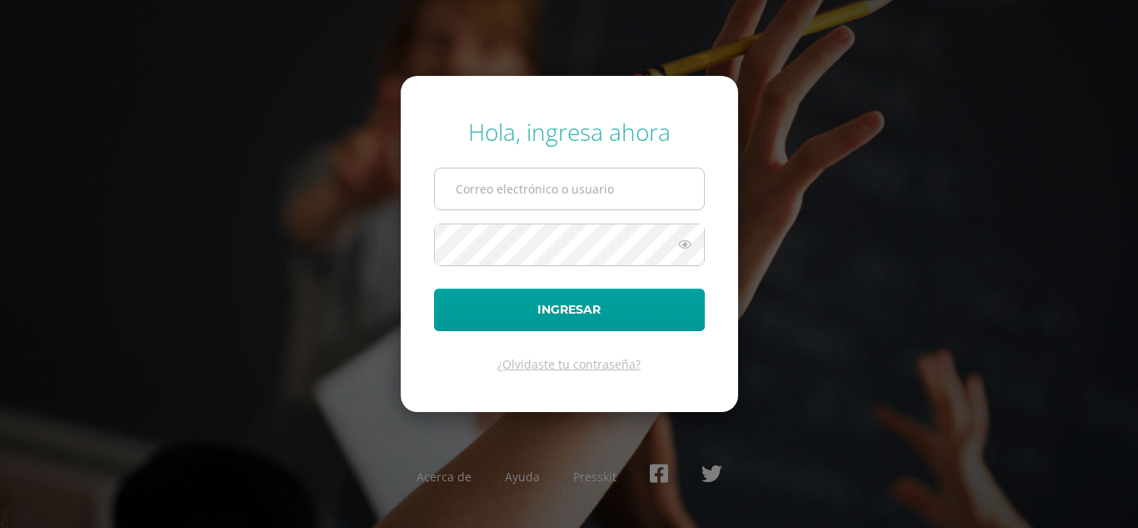
click at [551, 193] on input "text" at bounding box center [569, 188] width 269 height 41
type input "mreyes@donbosco.edu.gt"
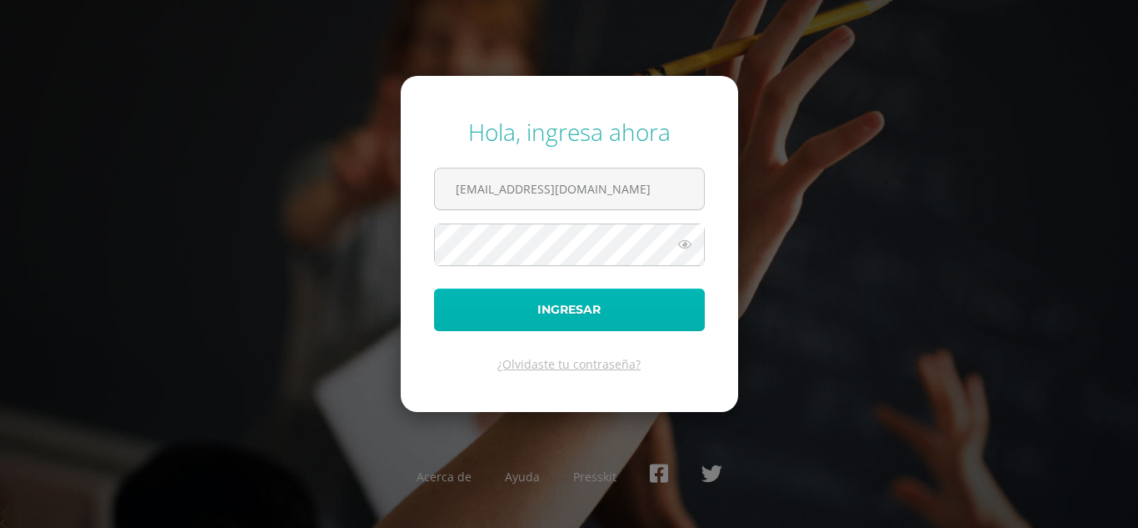
click at [573, 302] on button "Ingresar" at bounding box center [569, 309] width 271 height 43
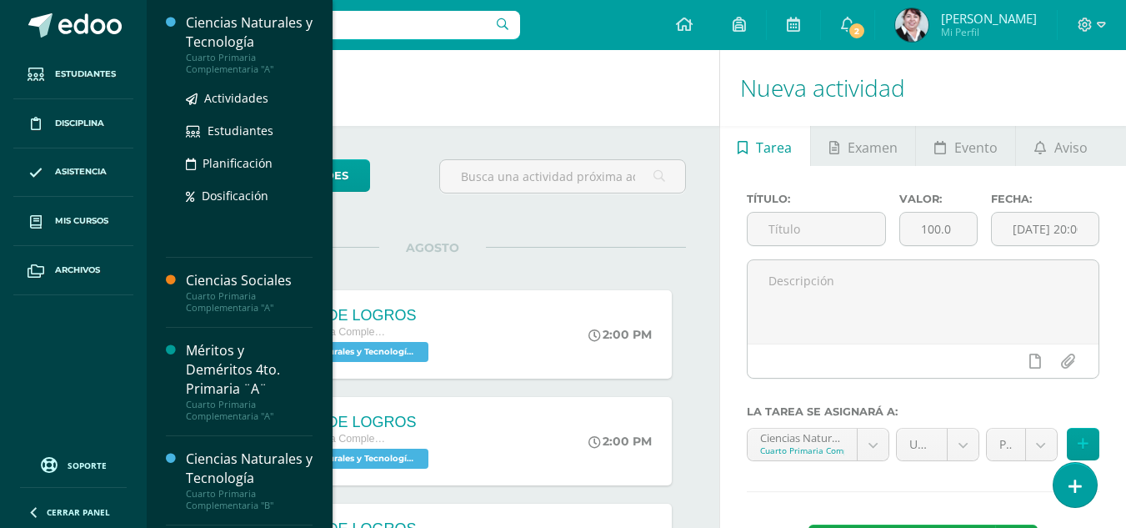
click at [231, 27] on div "Ciencias Naturales y Tecnología" at bounding box center [249, 32] width 127 height 38
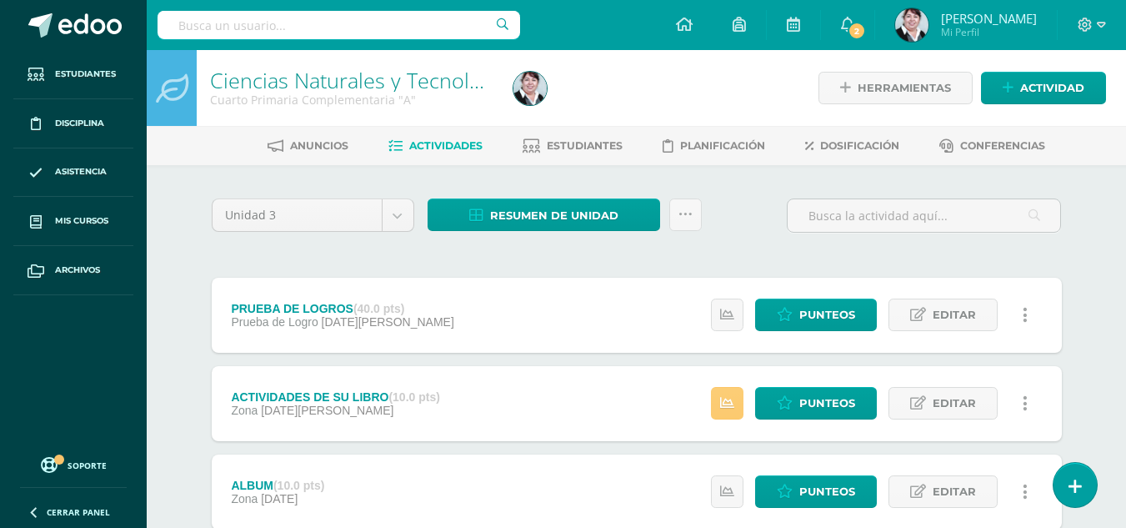
scroll to position [83, 0]
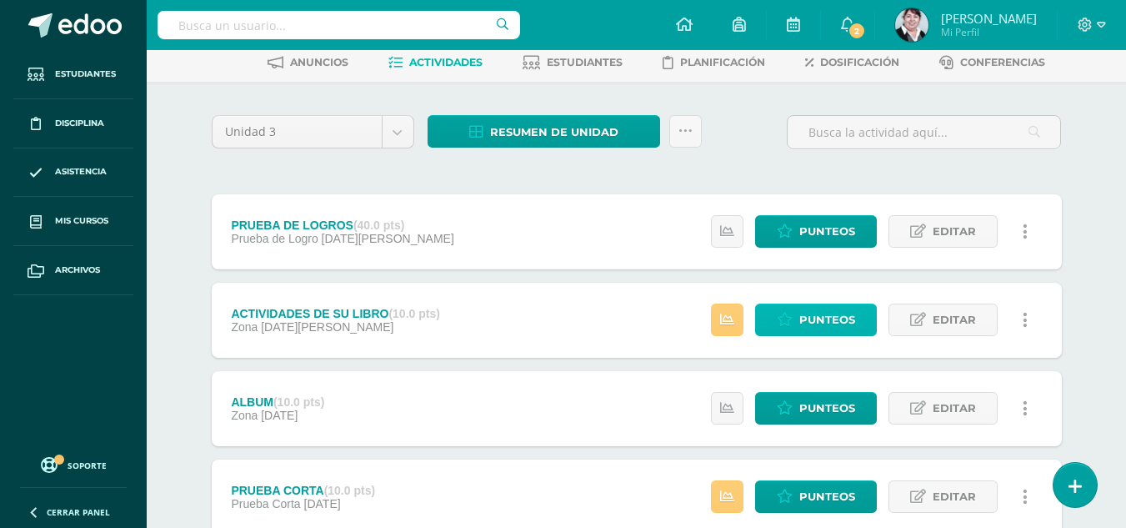
click at [825, 316] on span "Punteos" at bounding box center [827, 319] width 56 height 31
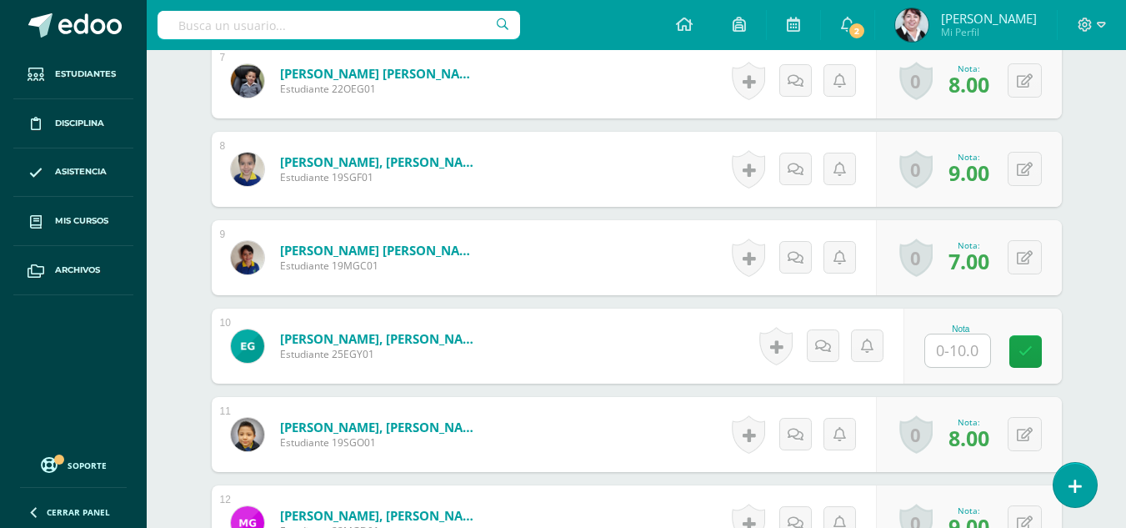
scroll to position [1123, 0]
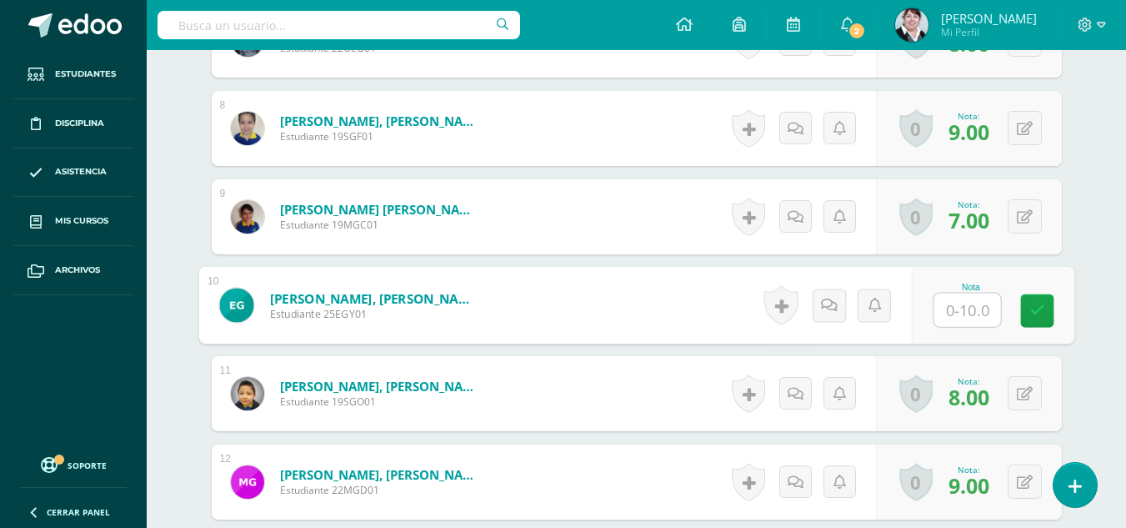
click at [973, 308] on input "text" at bounding box center [966, 309] width 67 height 33
type input "5"
click at [1035, 311] on icon at bounding box center [1036, 310] width 15 height 14
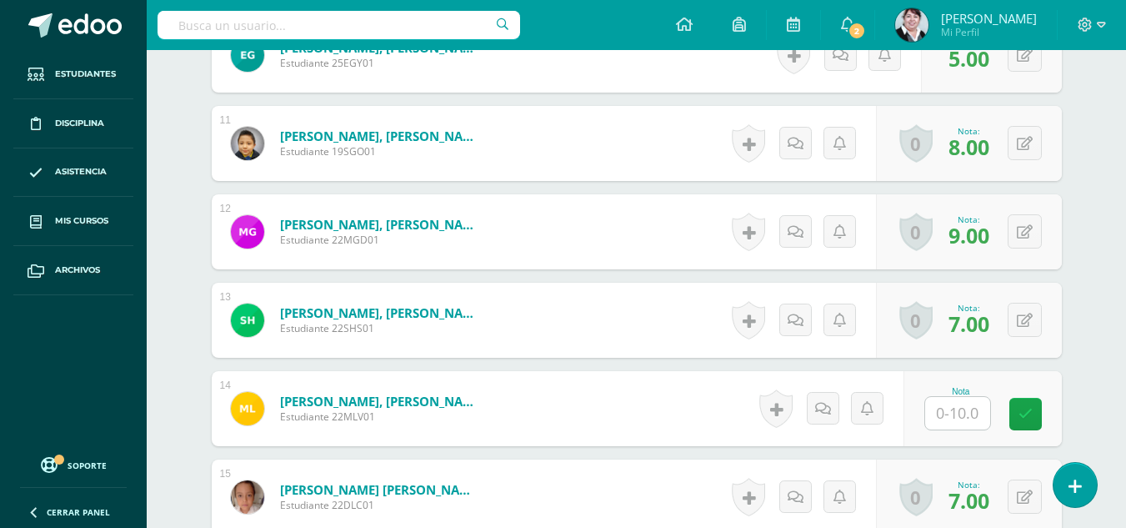
scroll to position [1539, 0]
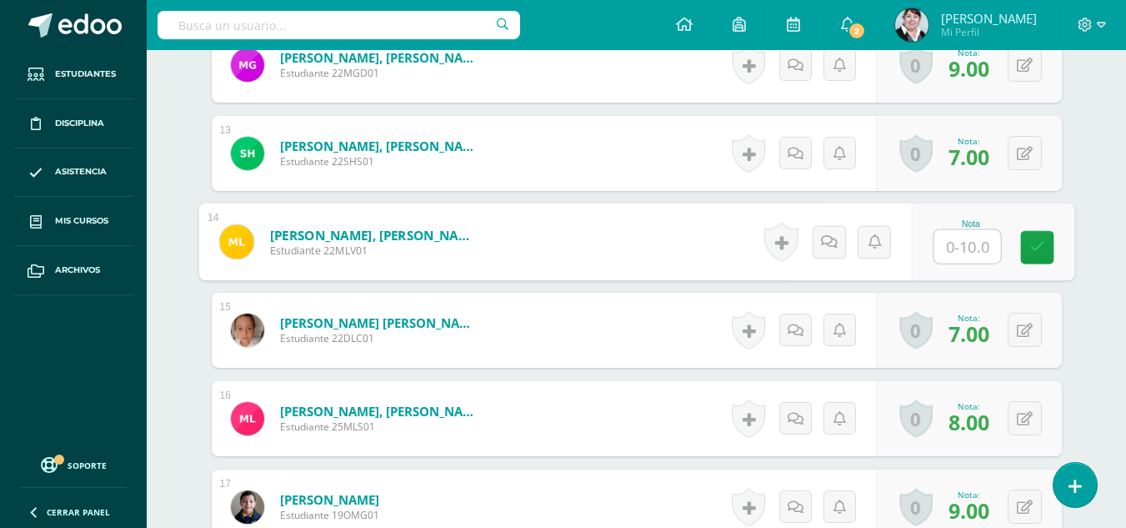
click at [978, 245] on input "text" at bounding box center [966, 246] width 67 height 33
type input "5"
type input "9"
click at [1043, 248] on icon at bounding box center [1036, 247] width 15 height 14
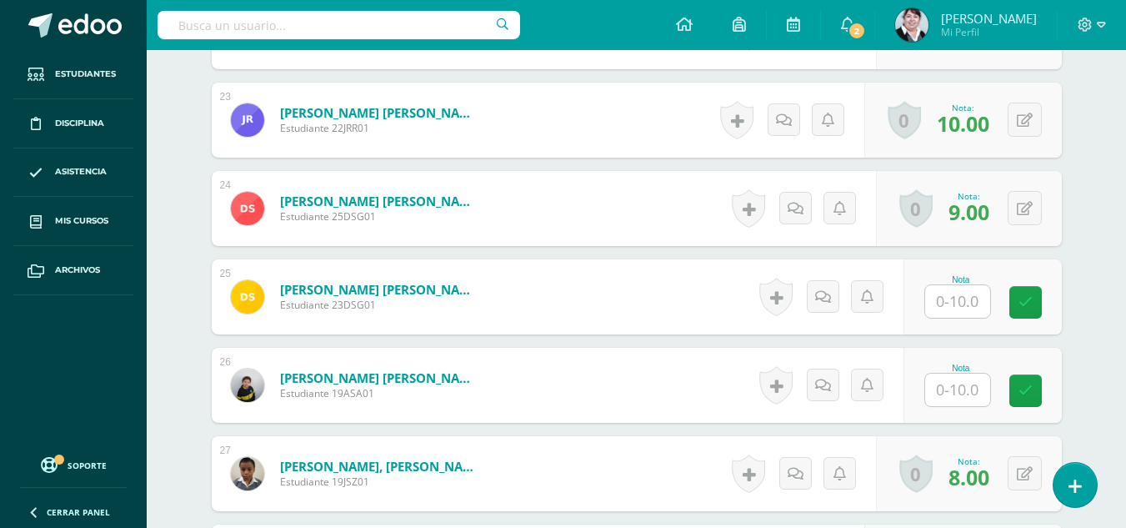
scroll to position [2539, 0]
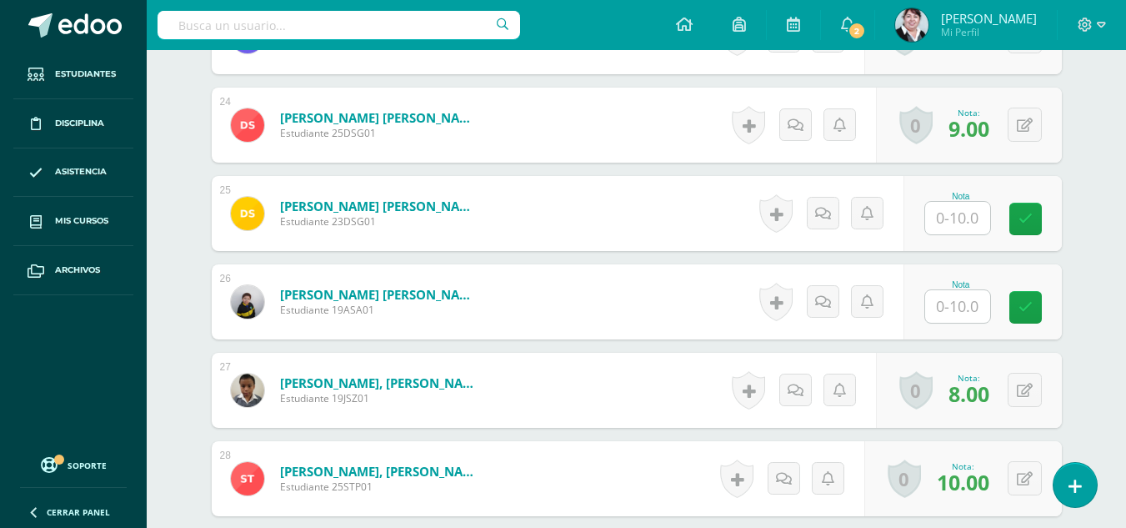
click at [974, 218] on input "text" at bounding box center [957, 218] width 65 height 33
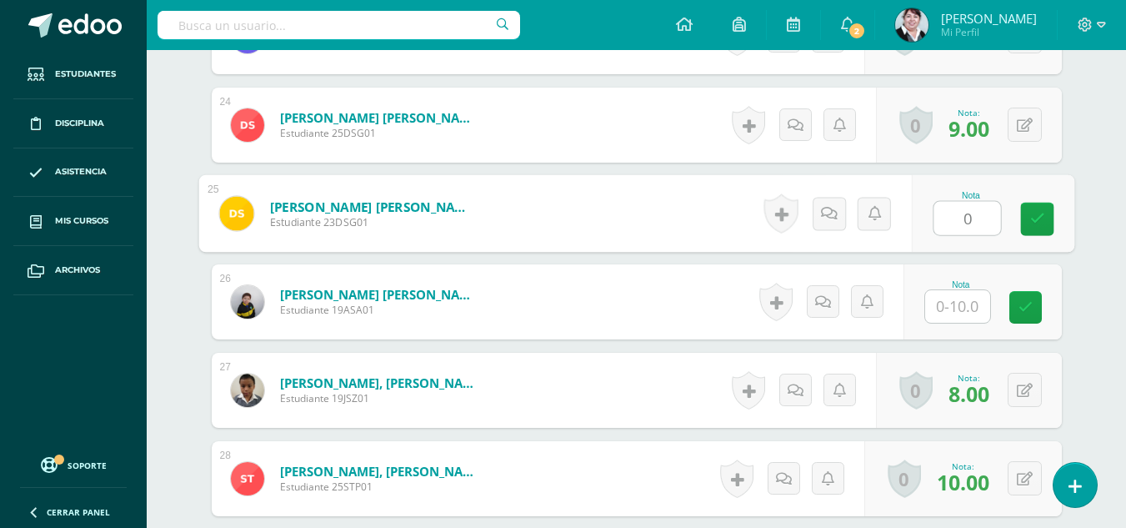
type input "0"
click at [966, 308] on input "text" at bounding box center [957, 306] width 65 height 33
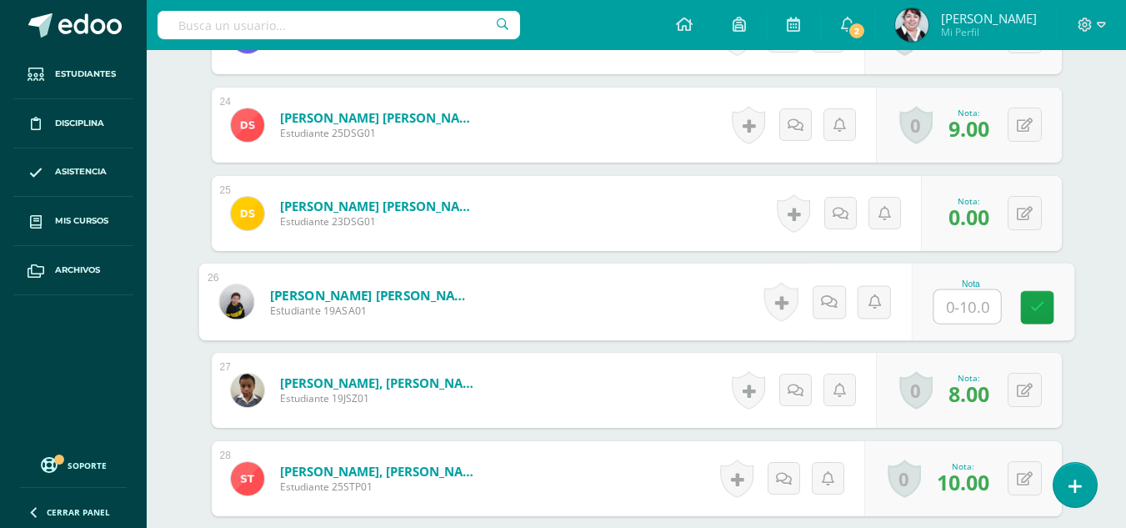
type input "7"
type input "5"
click at [1043, 312] on icon at bounding box center [1036, 307] width 15 height 14
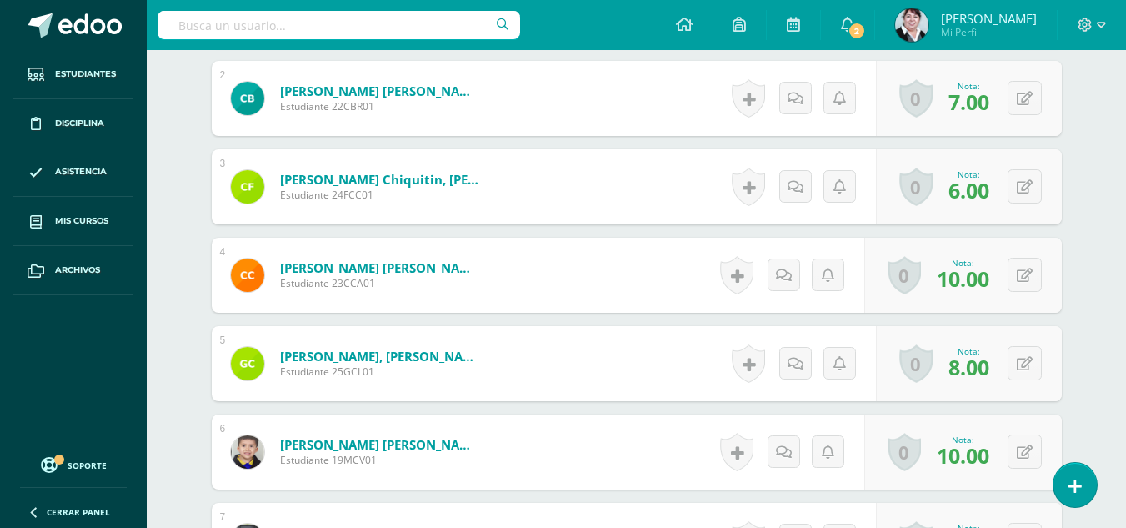
scroll to position [123, 0]
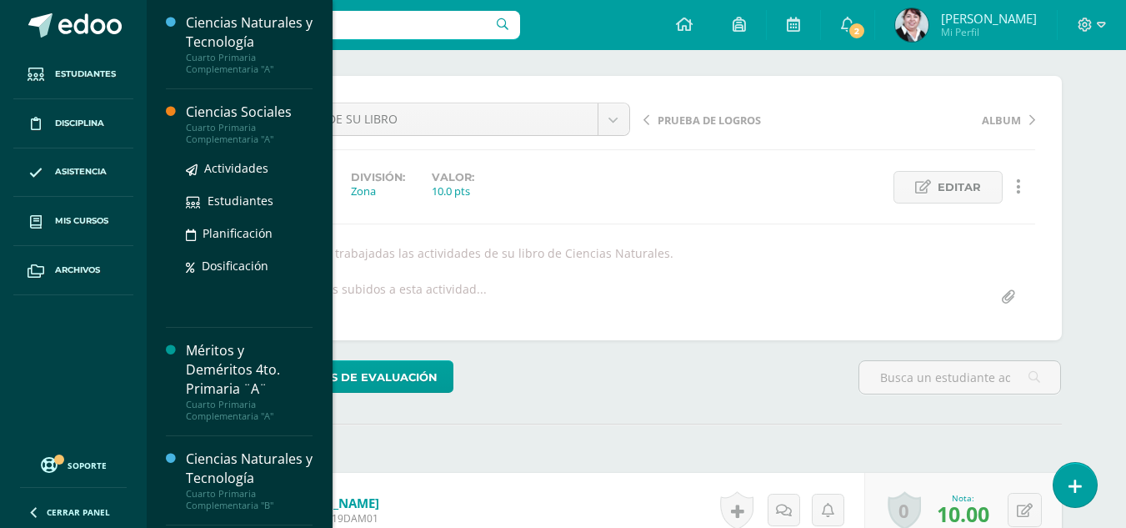
click at [233, 122] on div "Cuarto Primaria Complementaria "A"" at bounding box center [249, 133] width 127 height 23
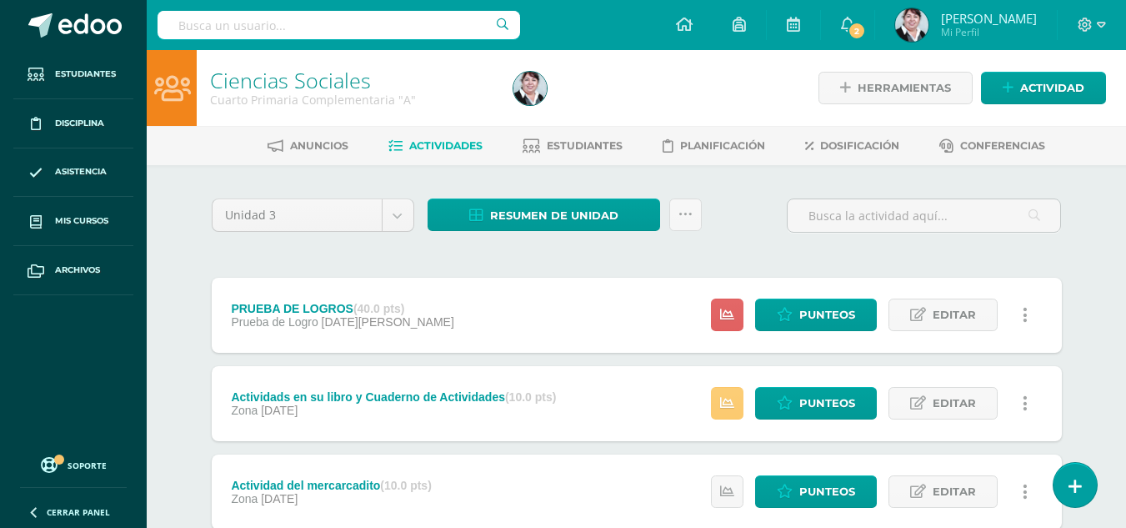
scroll to position [167, 0]
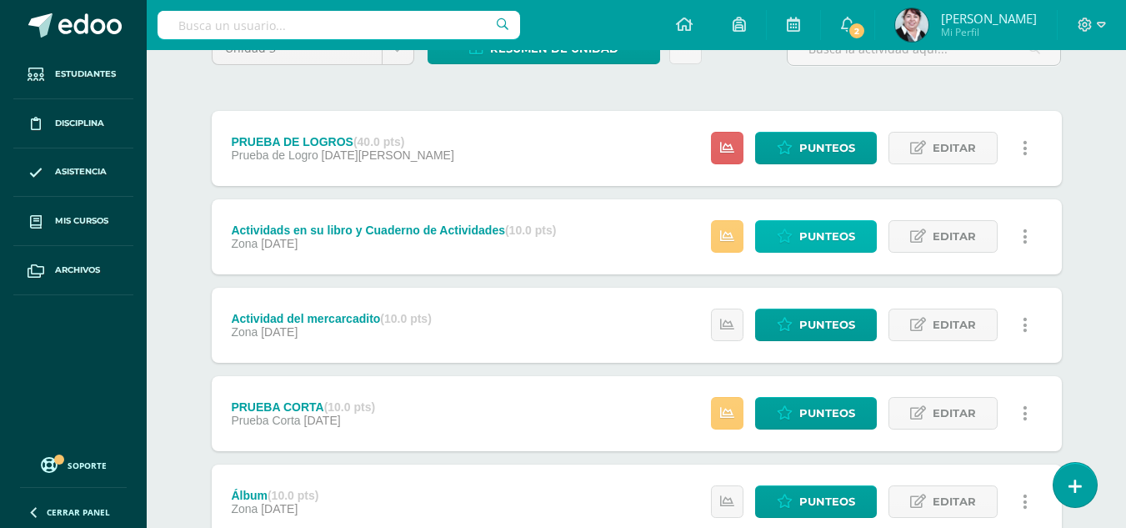
click at [829, 237] on span "Punteos" at bounding box center [827, 236] width 56 height 31
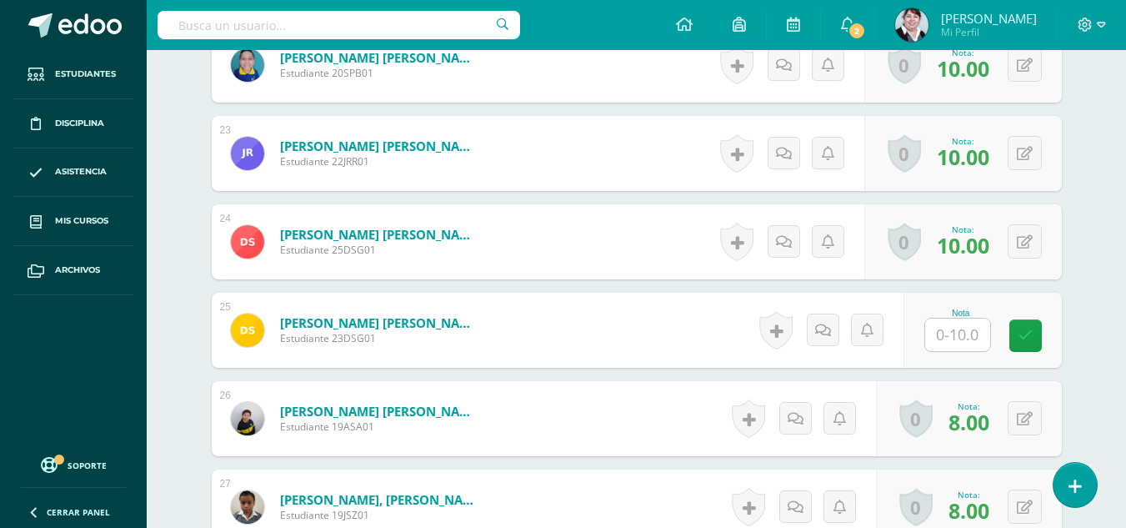
scroll to position [2490, 0]
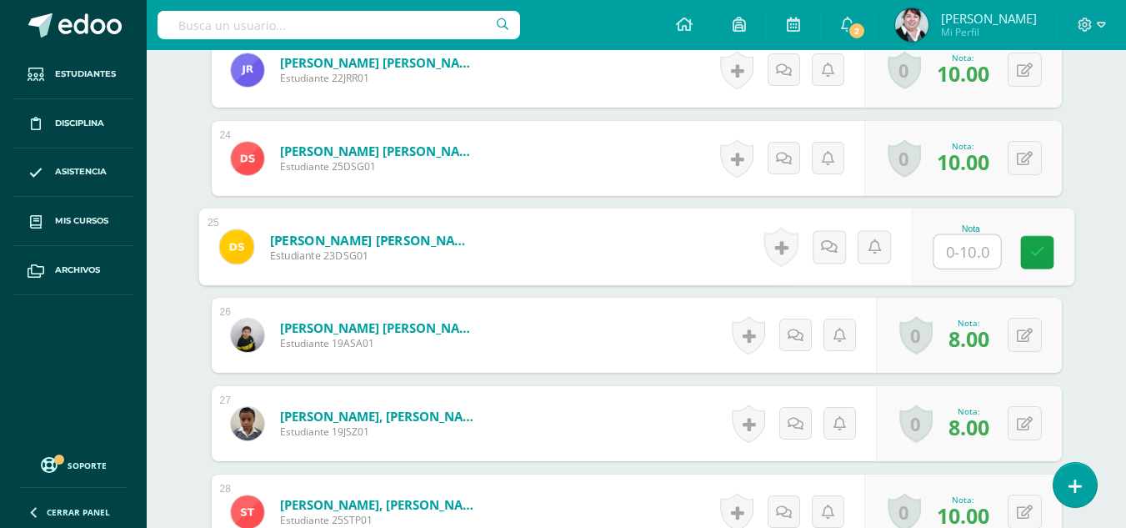
click at [971, 249] on input "text" at bounding box center [966, 251] width 67 height 33
type input "7"
click at [1035, 252] on icon at bounding box center [1036, 252] width 15 height 14
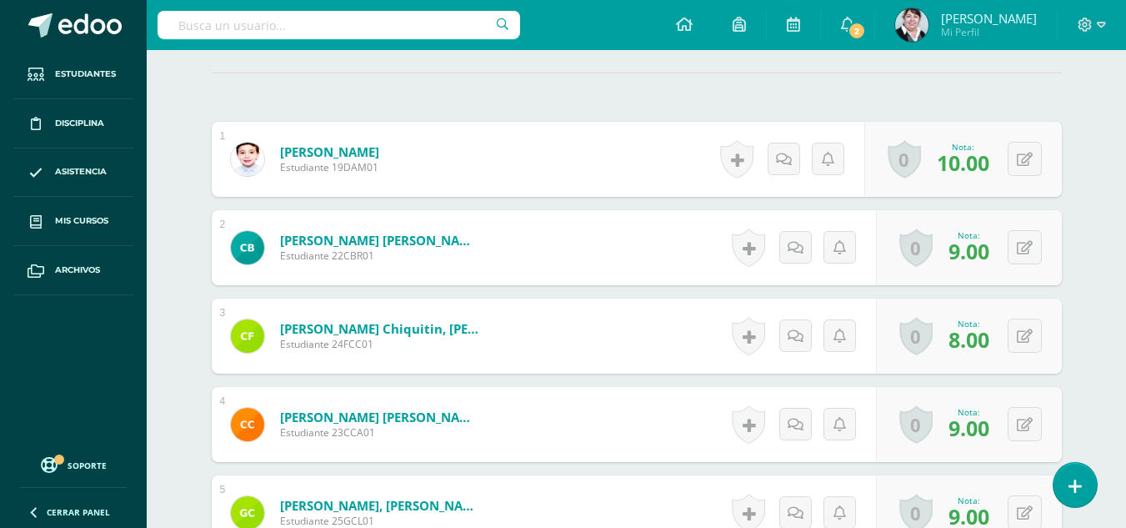
scroll to position [0, 0]
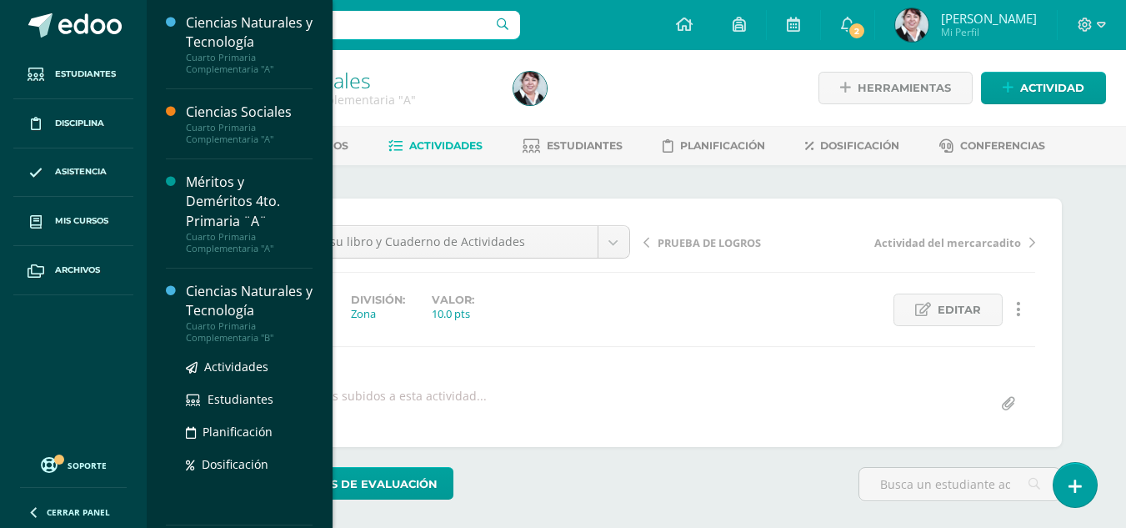
click at [242, 288] on div "Ciencias Naturales y Tecnología" at bounding box center [249, 301] width 127 height 38
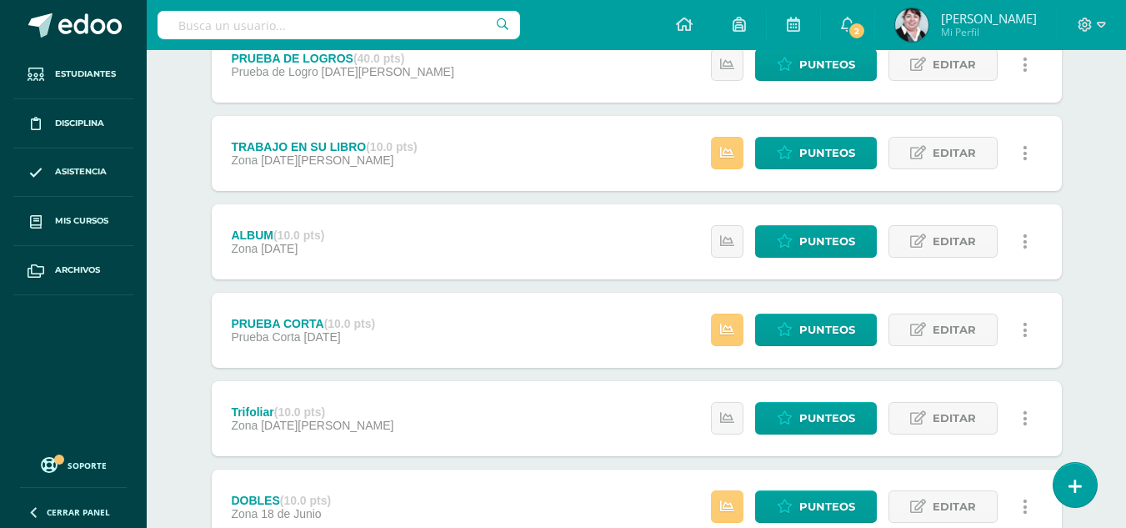
scroll to position [167, 0]
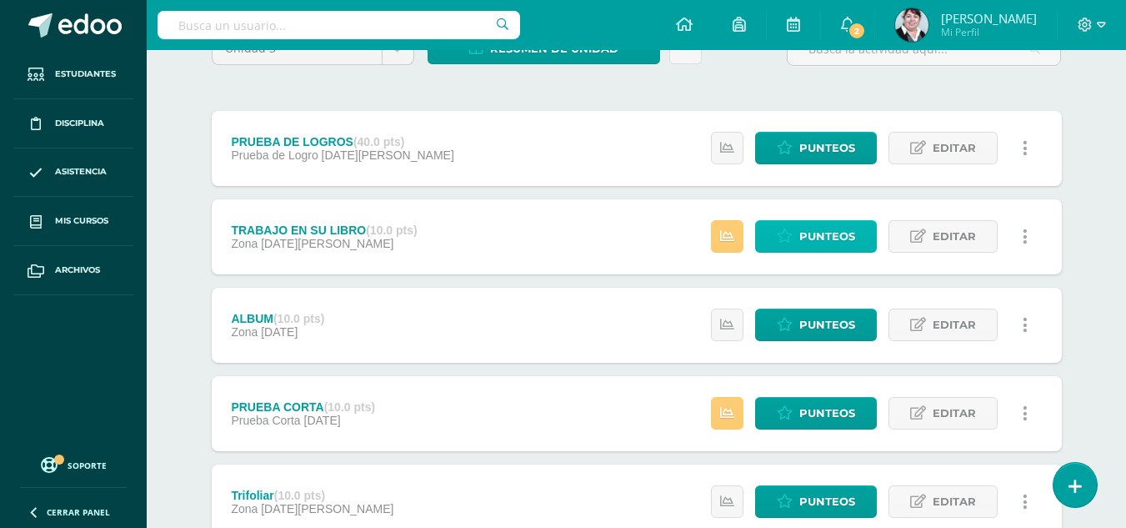
click at [821, 243] on span "Punteos" at bounding box center [827, 236] width 56 height 31
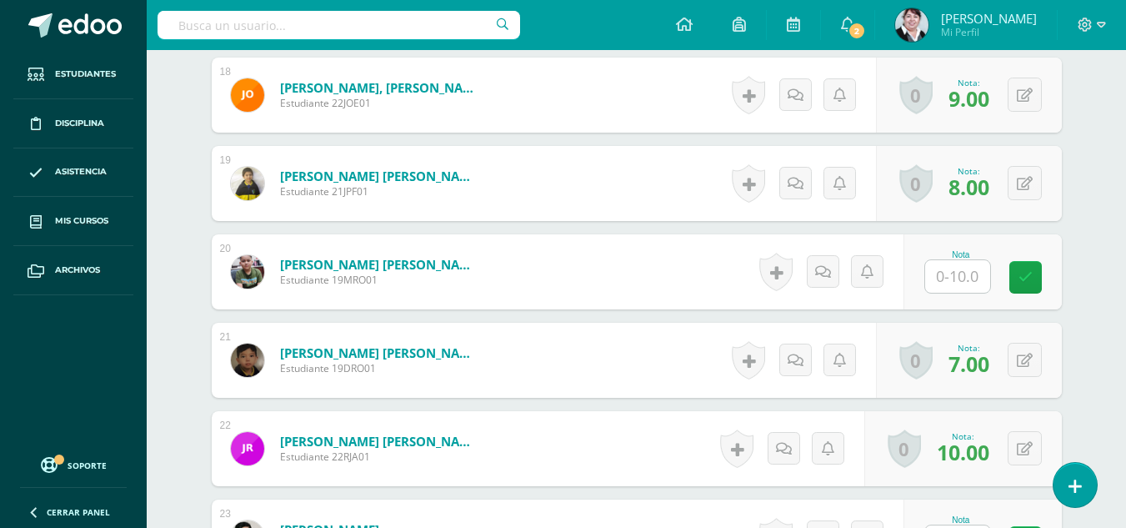
scroll to position [2123, 0]
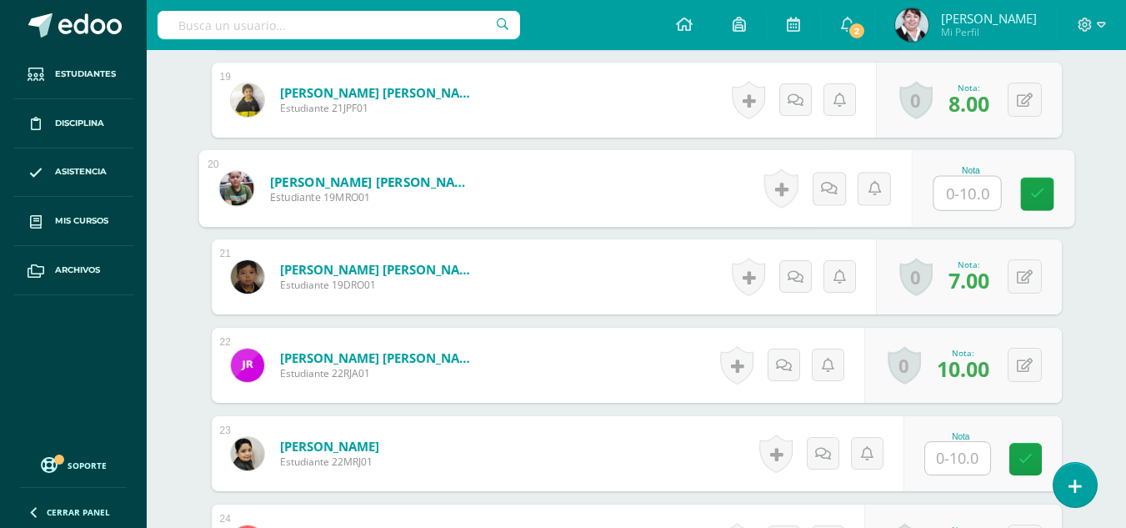
click at [976, 192] on input "text" at bounding box center [966, 193] width 67 height 33
type input "8"
click at [972, 458] on input "text" at bounding box center [957, 458] width 65 height 33
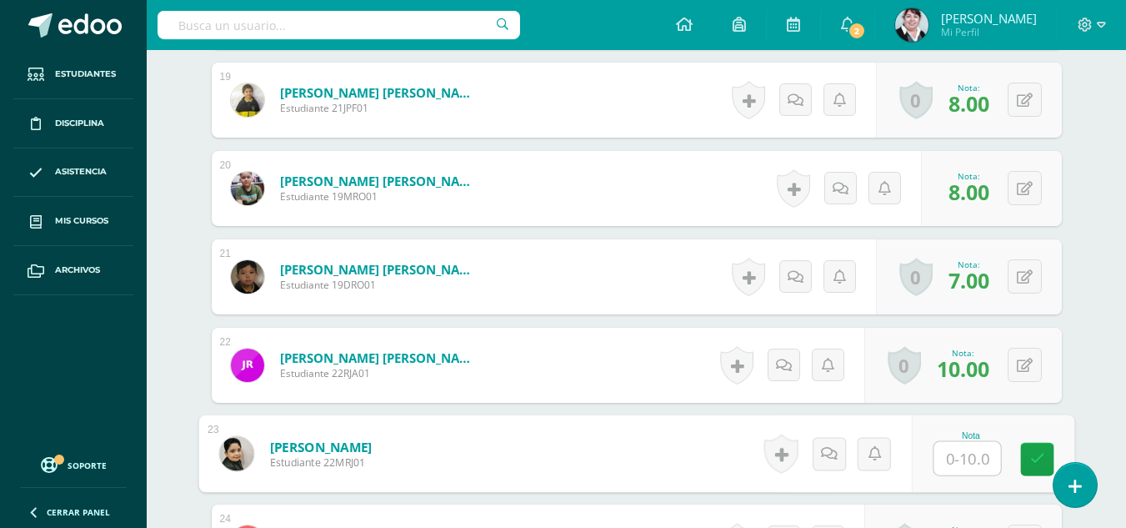
type input "6"
click at [1031, 459] on icon at bounding box center [1036, 459] width 15 height 14
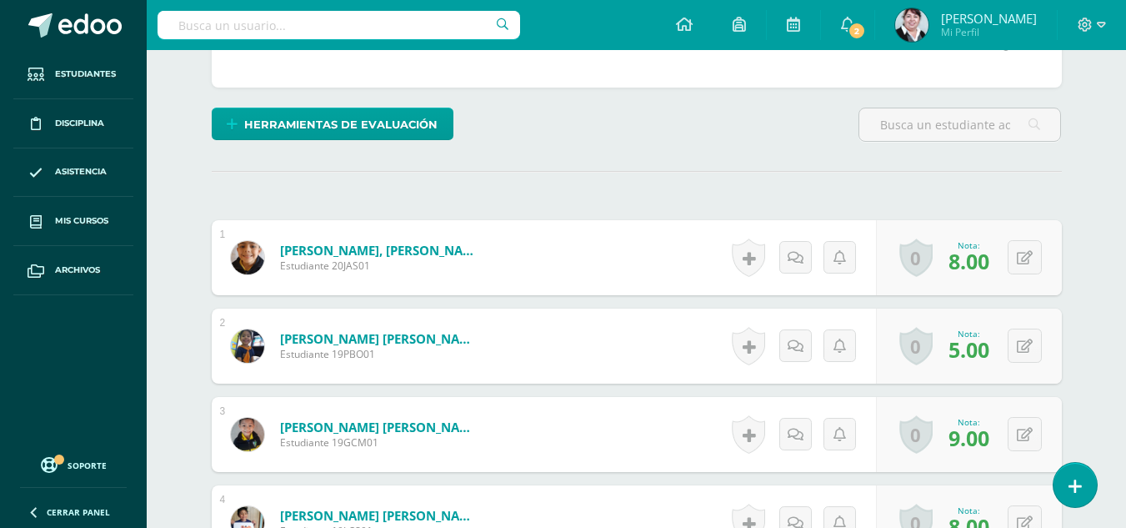
scroll to position [0, 0]
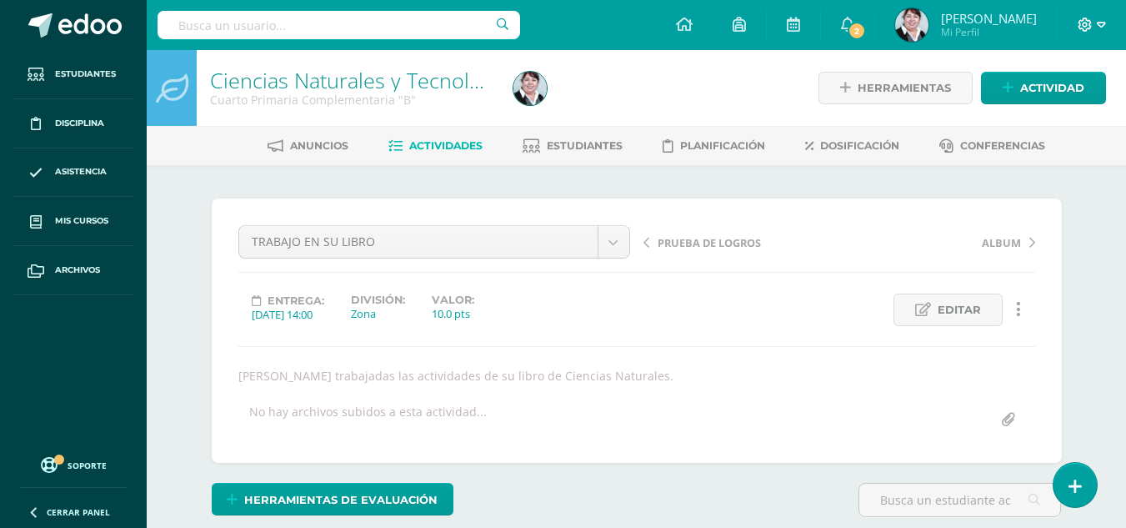
click at [1104, 24] on icon at bounding box center [1101, 25] width 9 height 6
click at [1074, 111] on span "Cerrar sesión" at bounding box center [1049, 114] width 75 height 16
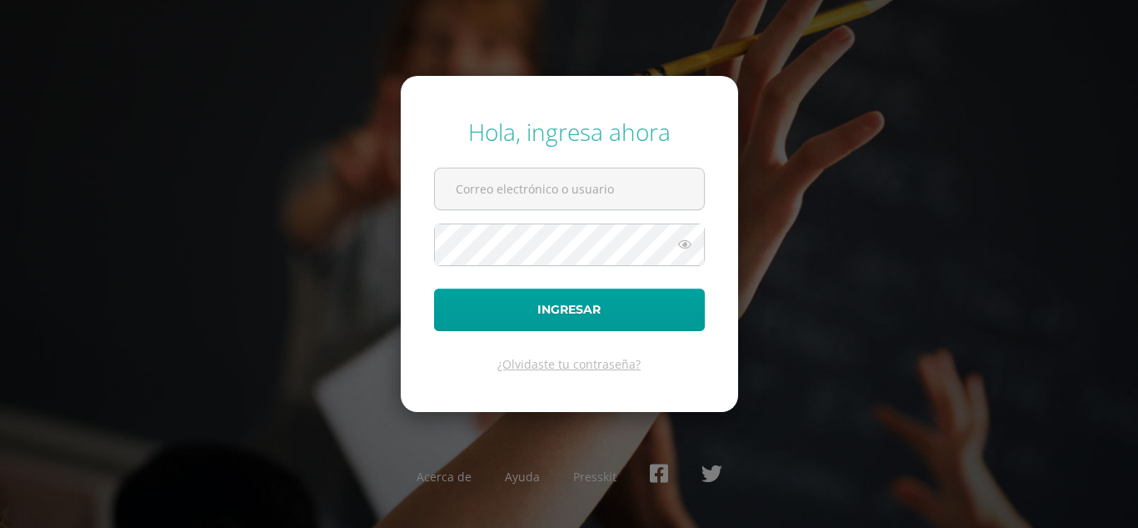
click at [275, 147] on div "Hola, ingresa ahora Ingresar ¿Olvidaste tu contraseña? Acerca de Ayuda Presskit" at bounding box center [569, 264] width 1075 height 322
